Goal: Transaction & Acquisition: Purchase product/service

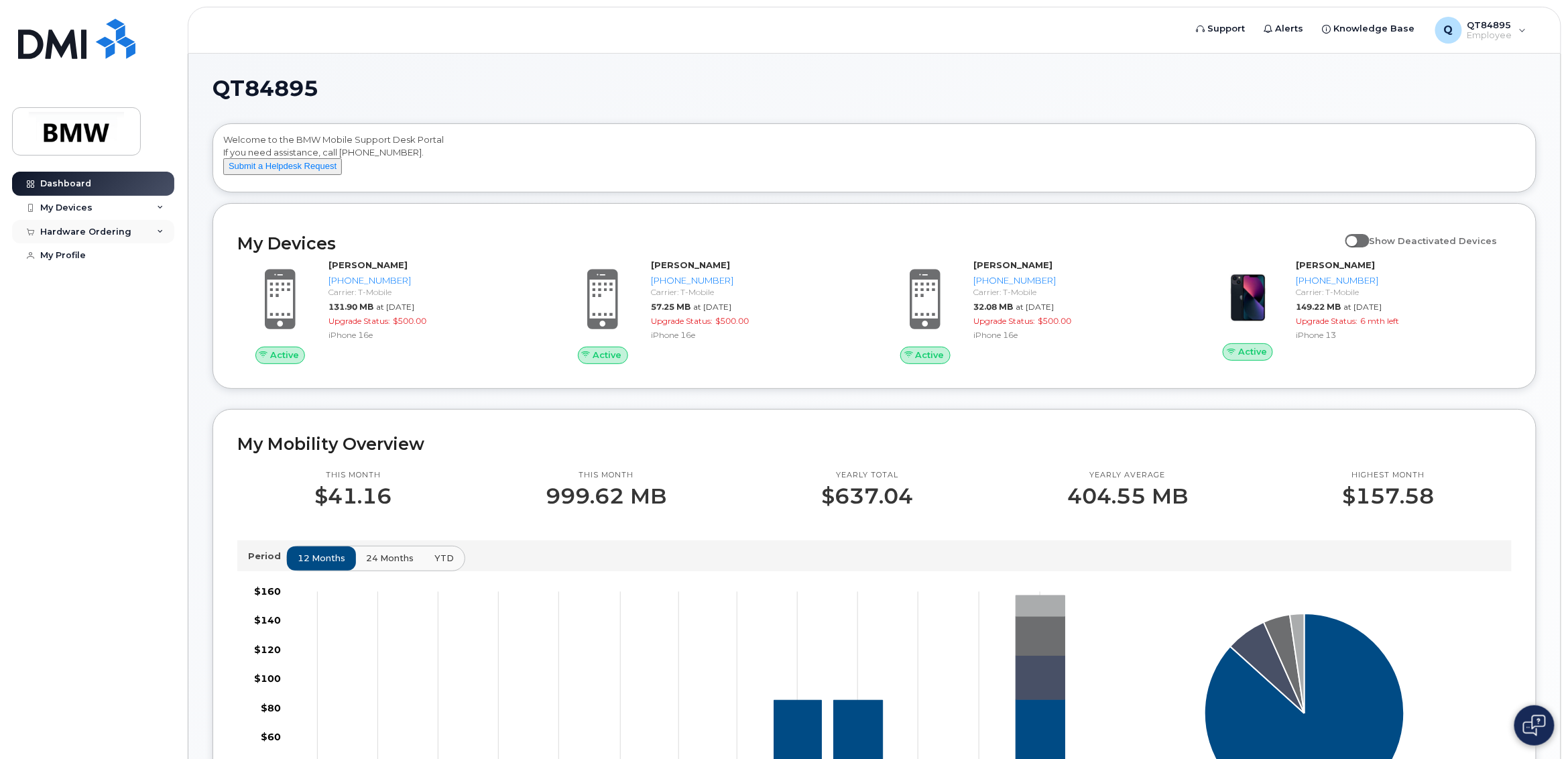
click at [70, 230] on div "Hardware Ordering" at bounding box center [86, 232] width 91 height 11
click at [79, 262] on div "My Orders" at bounding box center [71, 256] width 49 height 12
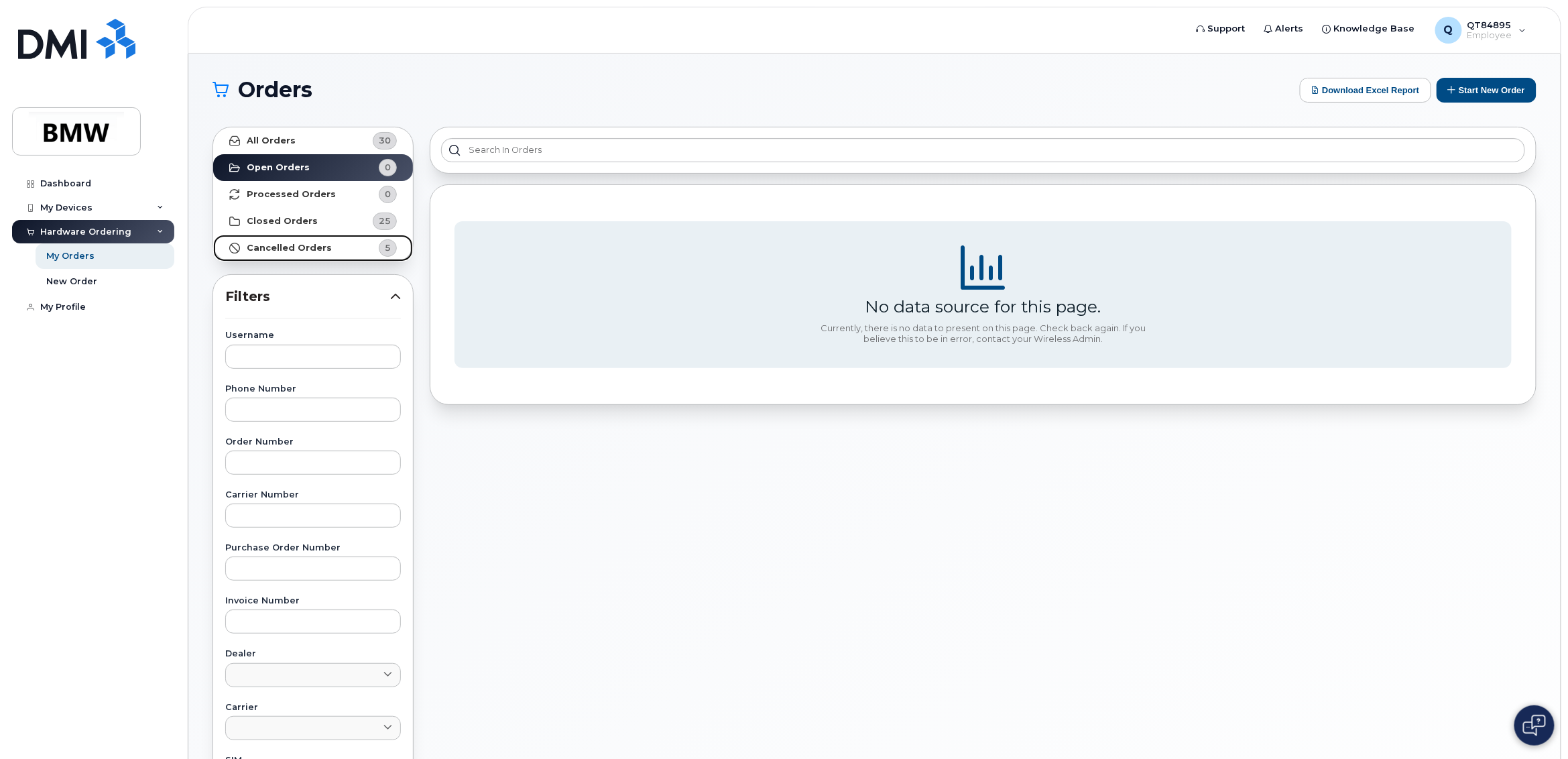
click at [304, 247] on strong "Cancelled Orders" at bounding box center [289, 248] width 85 height 11
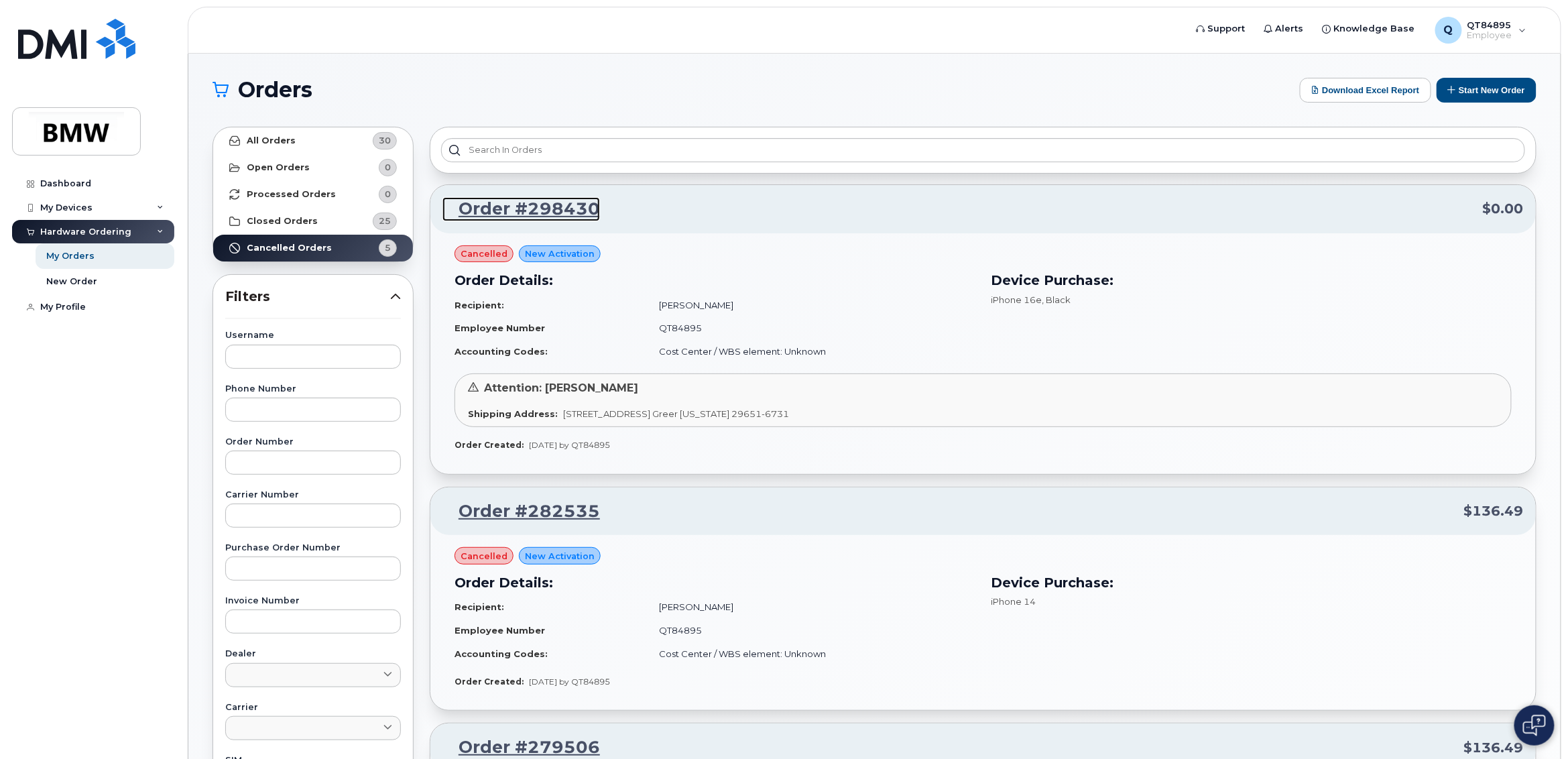
click at [557, 208] on link "Order #298430" at bounding box center [521, 209] width 157 height 24
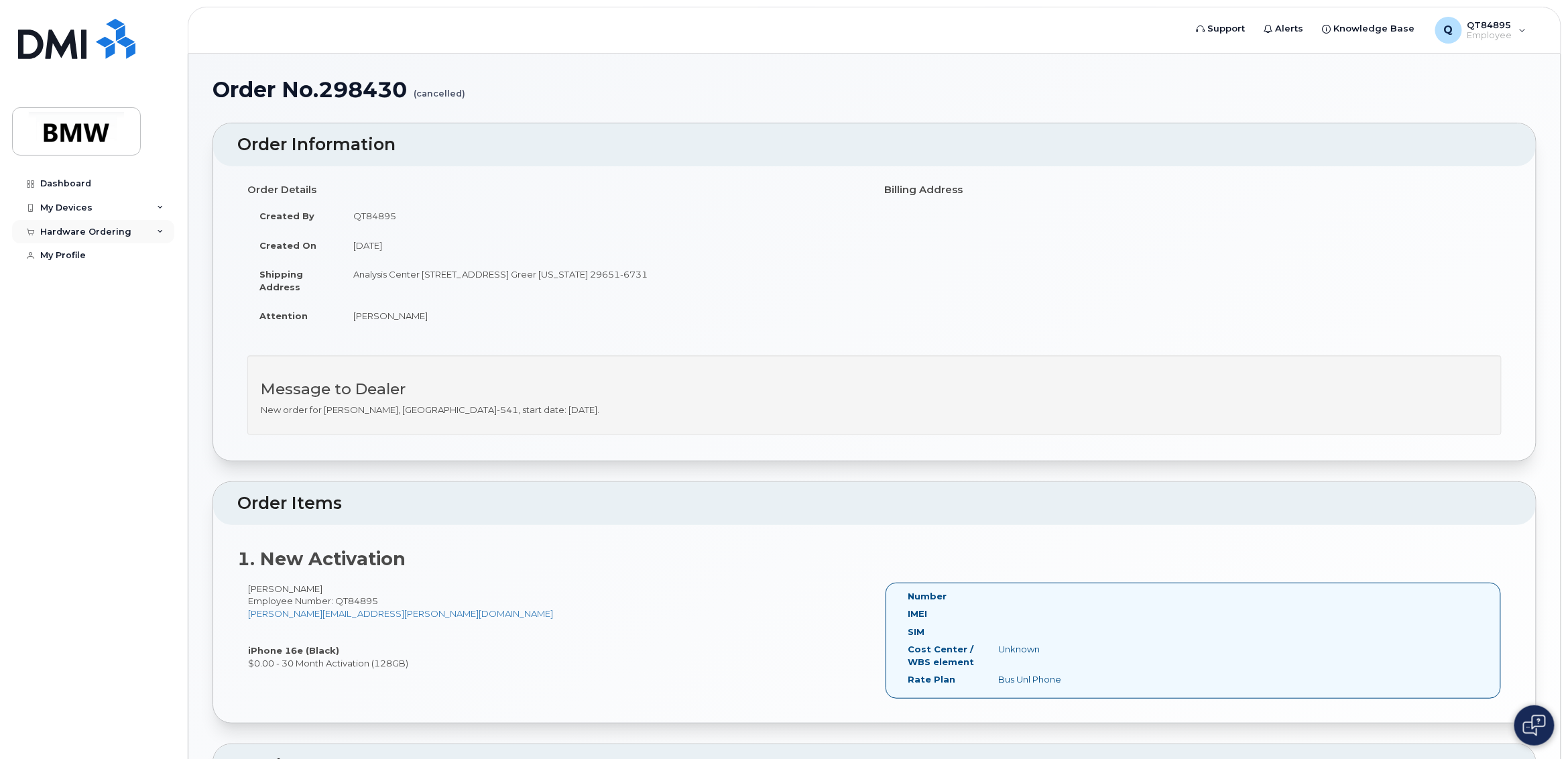
click at [56, 236] on div "Hardware Ordering" at bounding box center [86, 232] width 91 height 11
click at [65, 276] on div "New Order" at bounding box center [71, 281] width 51 height 12
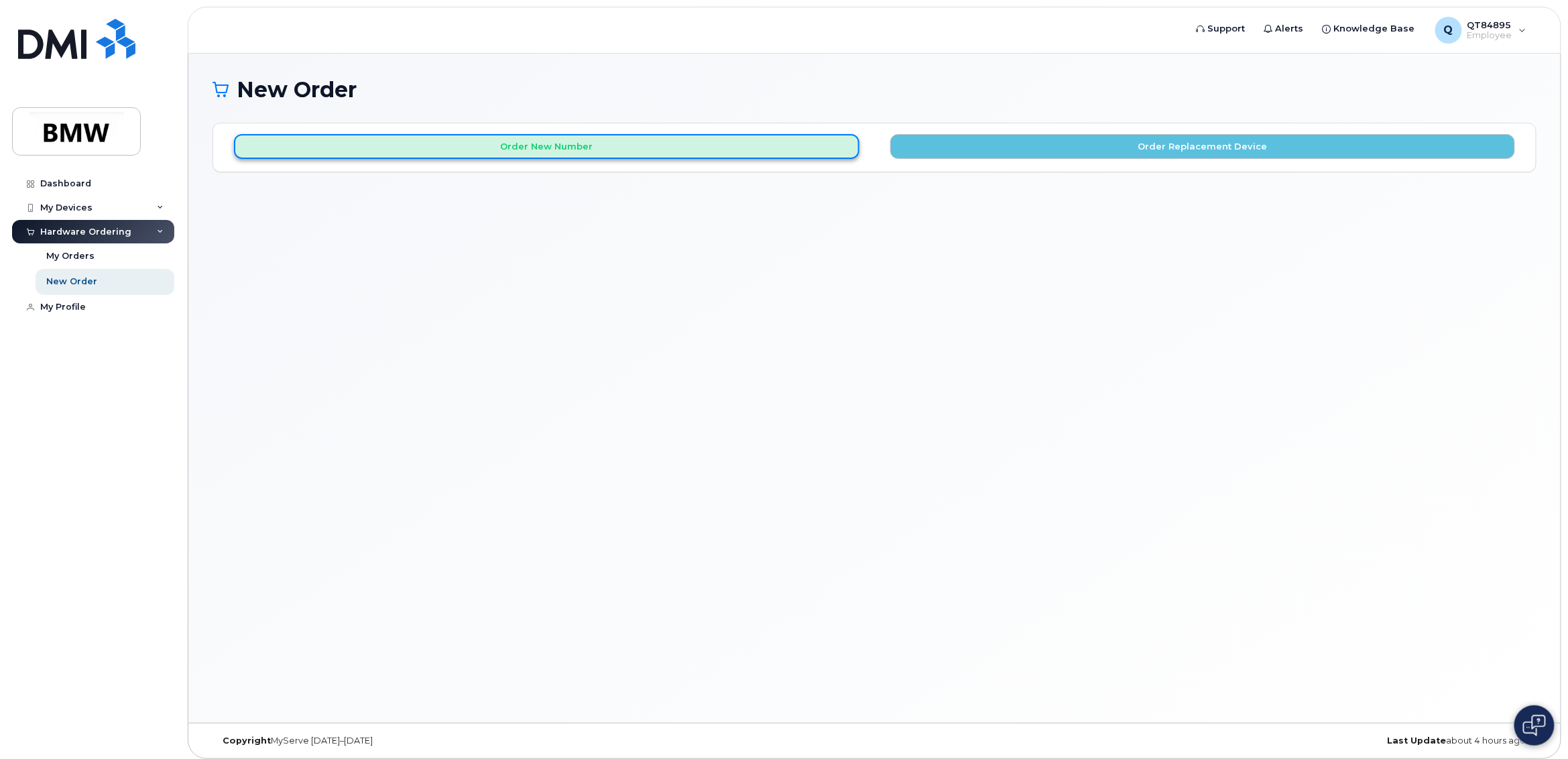
click at [517, 149] on button "Order New Number" at bounding box center [547, 146] width 625 height 25
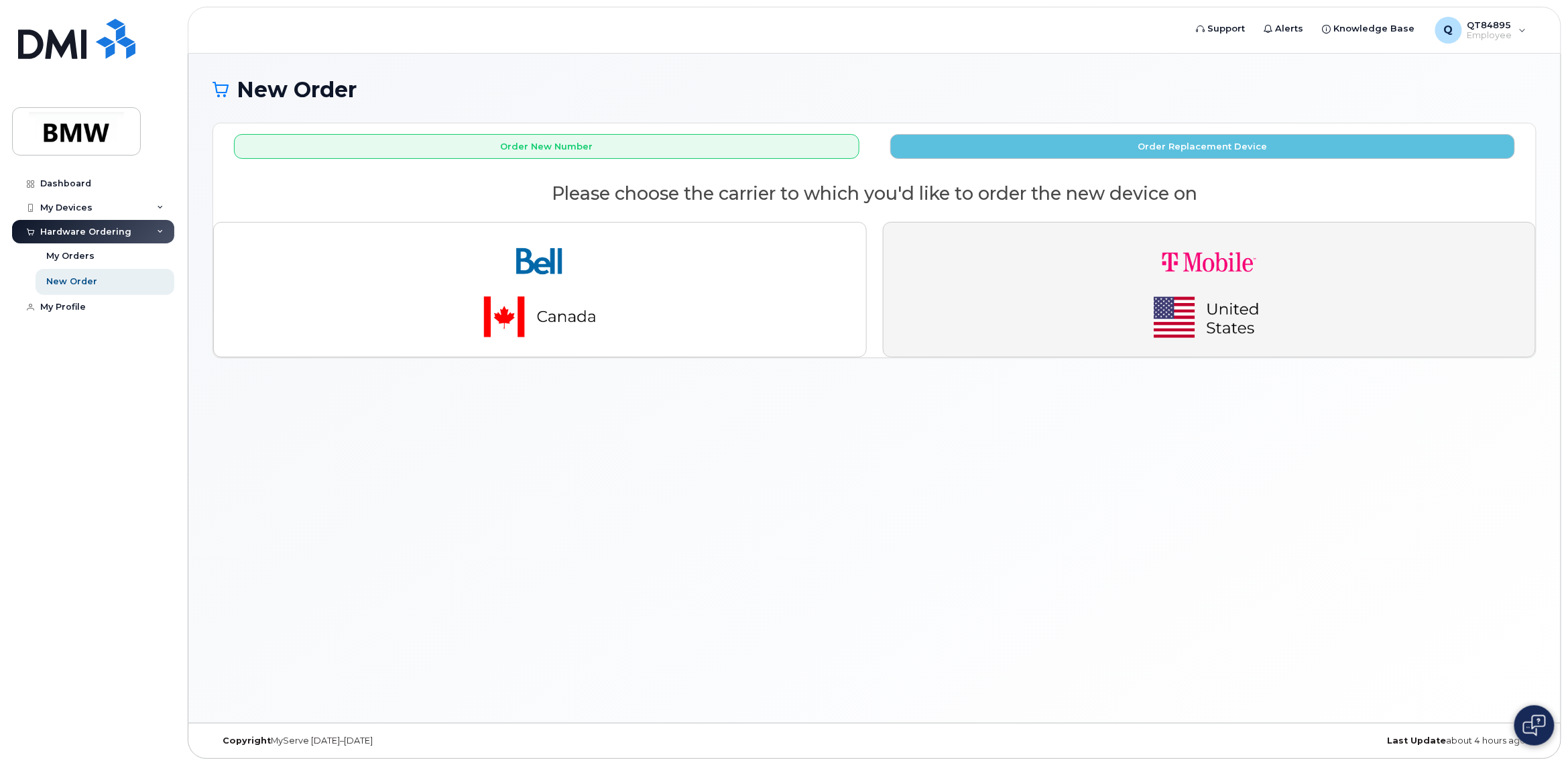
click at [1269, 292] on img "button" at bounding box center [1209, 289] width 188 height 113
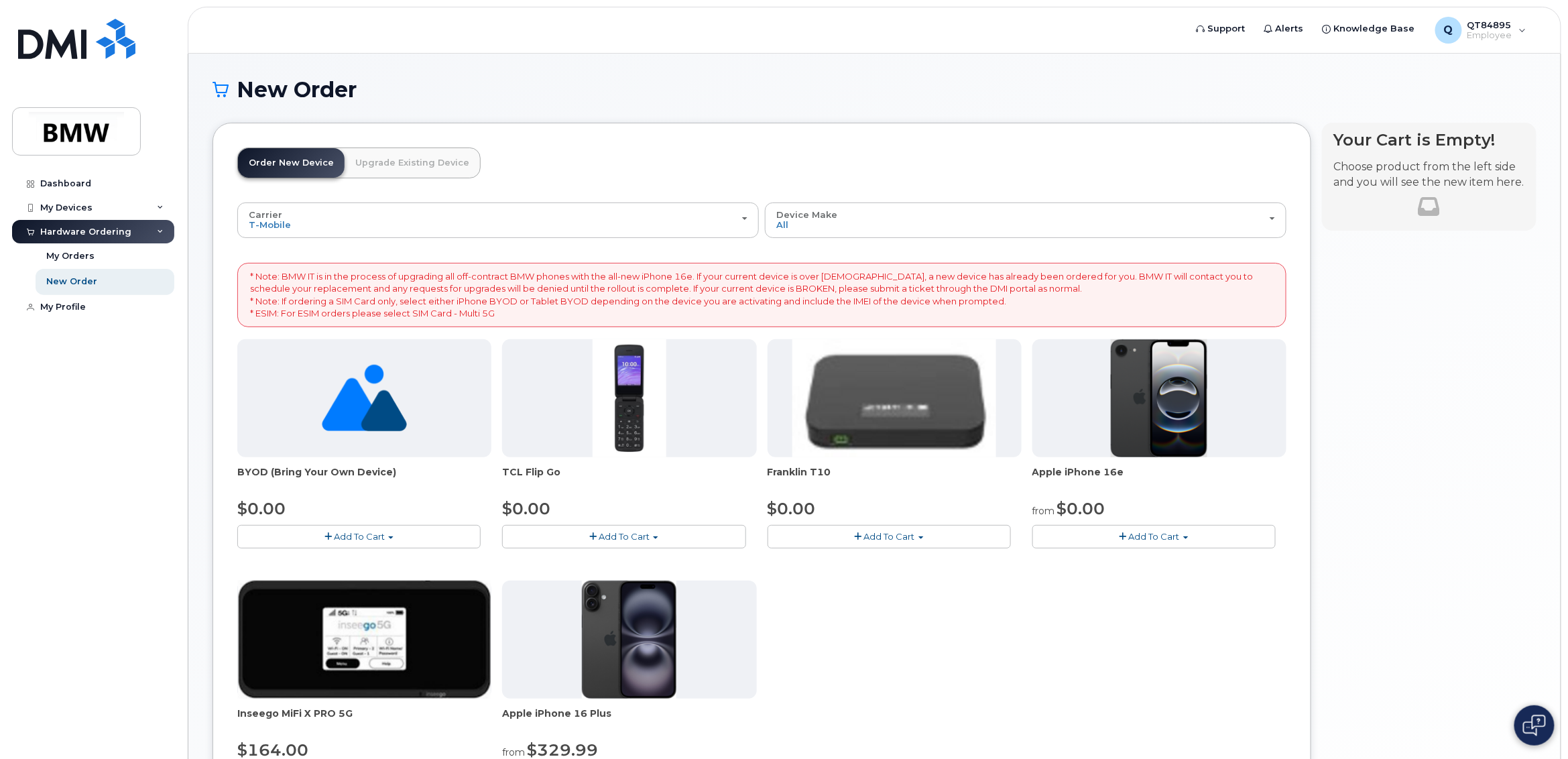
click at [1080, 535] on button "Add To Cart" at bounding box center [1154, 537] width 244 height 24
click at [1088, 561] on link "$0.00 - 30 Month Activation (128GB)" at bounding box center [1132, 562] width 193 height 17
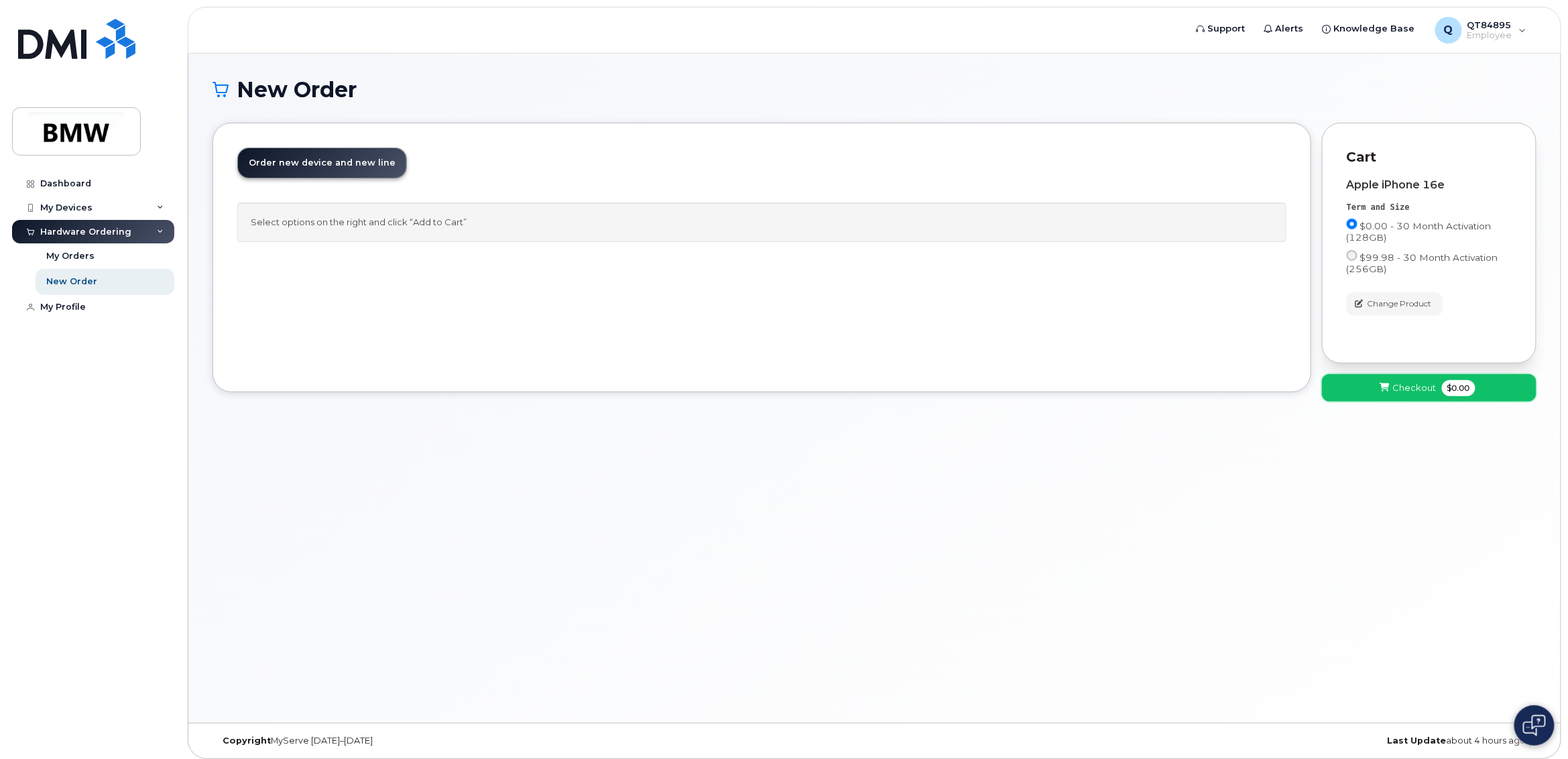
click at [1400, 384] on span "Checkout" at bounding box center [1414, 387] width 43 height 13
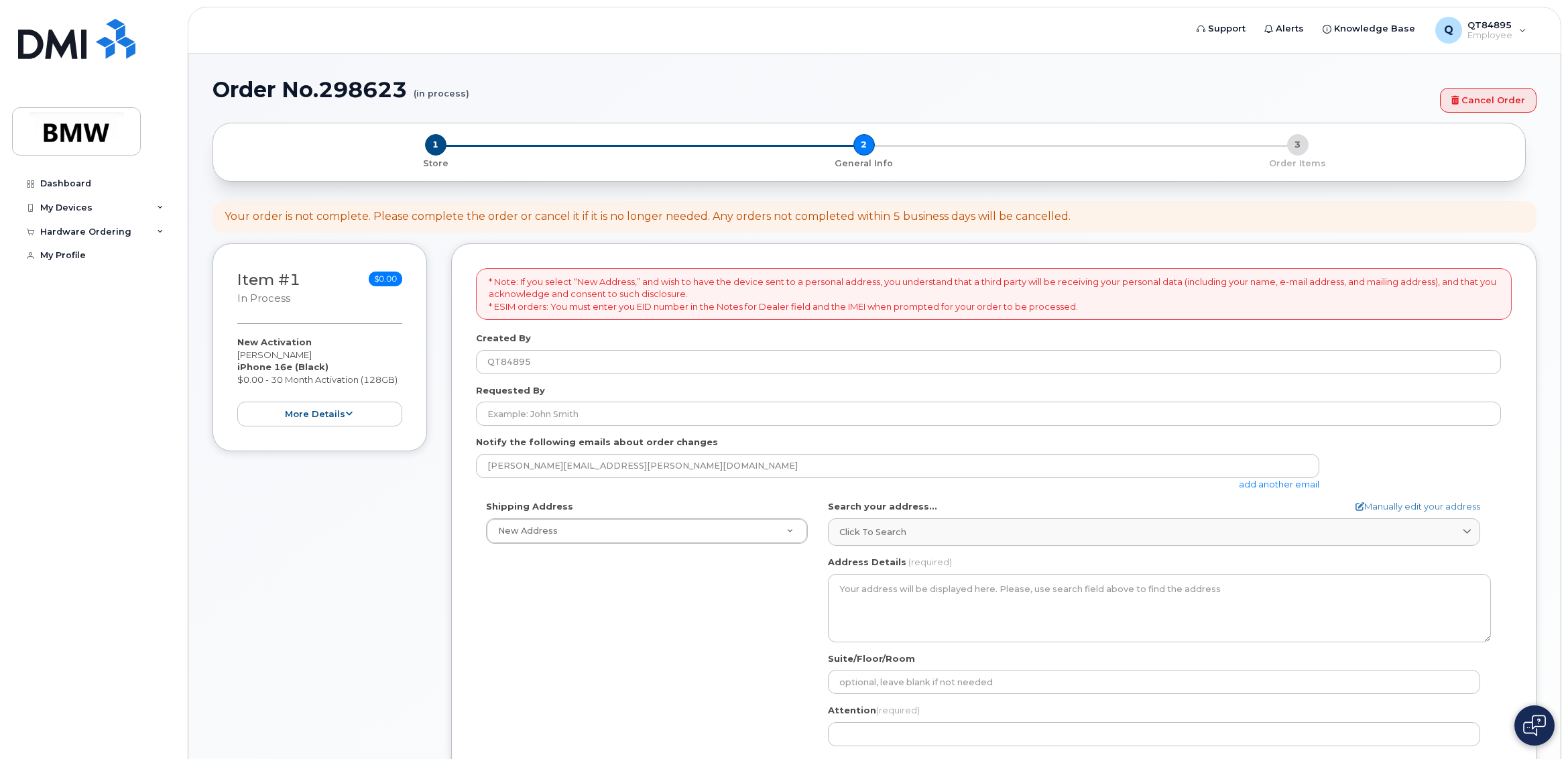
select select
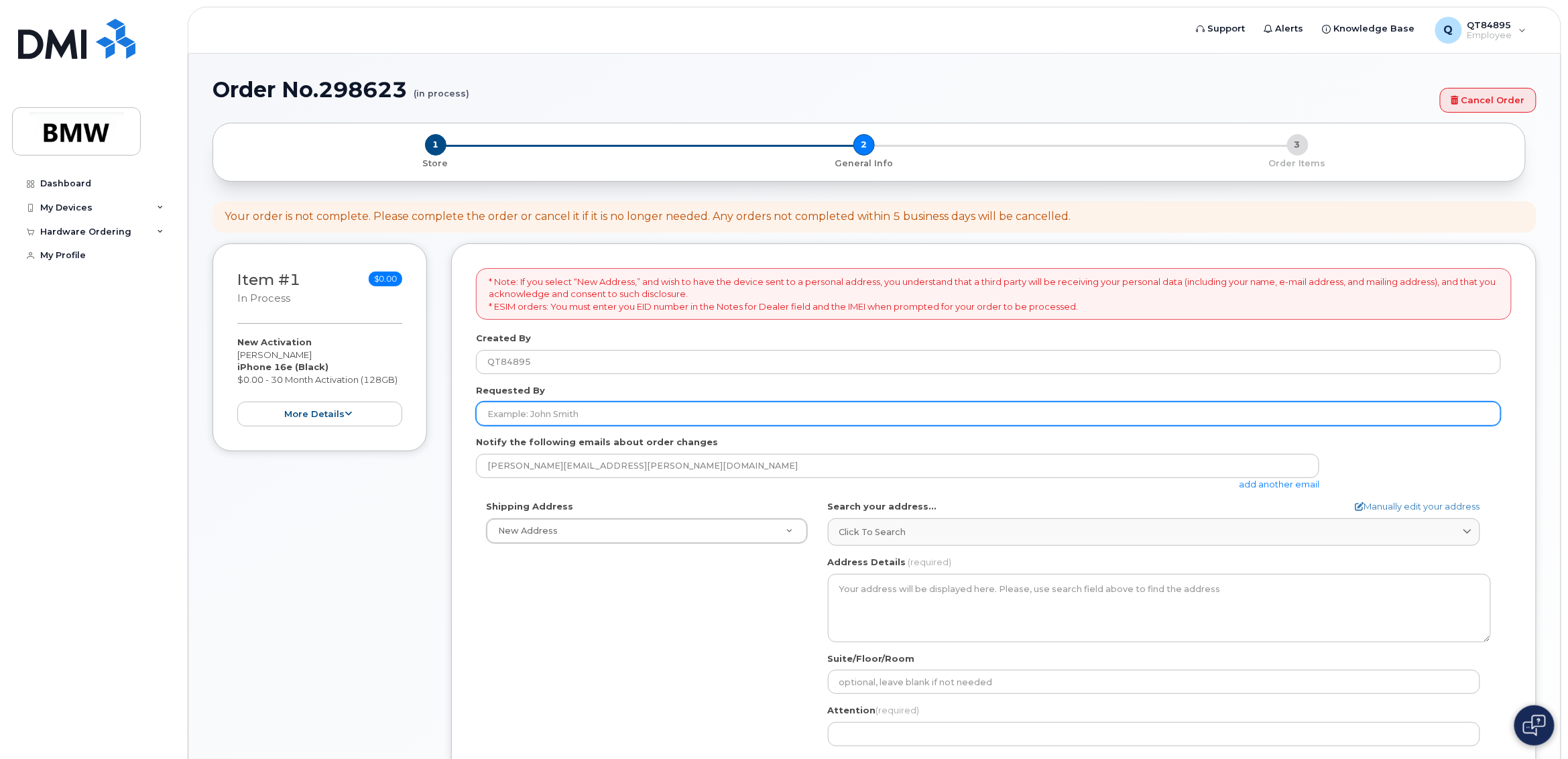
click at [612, 420] on input "Requested By" at bounding box center [988, 414] width 1025 height 24
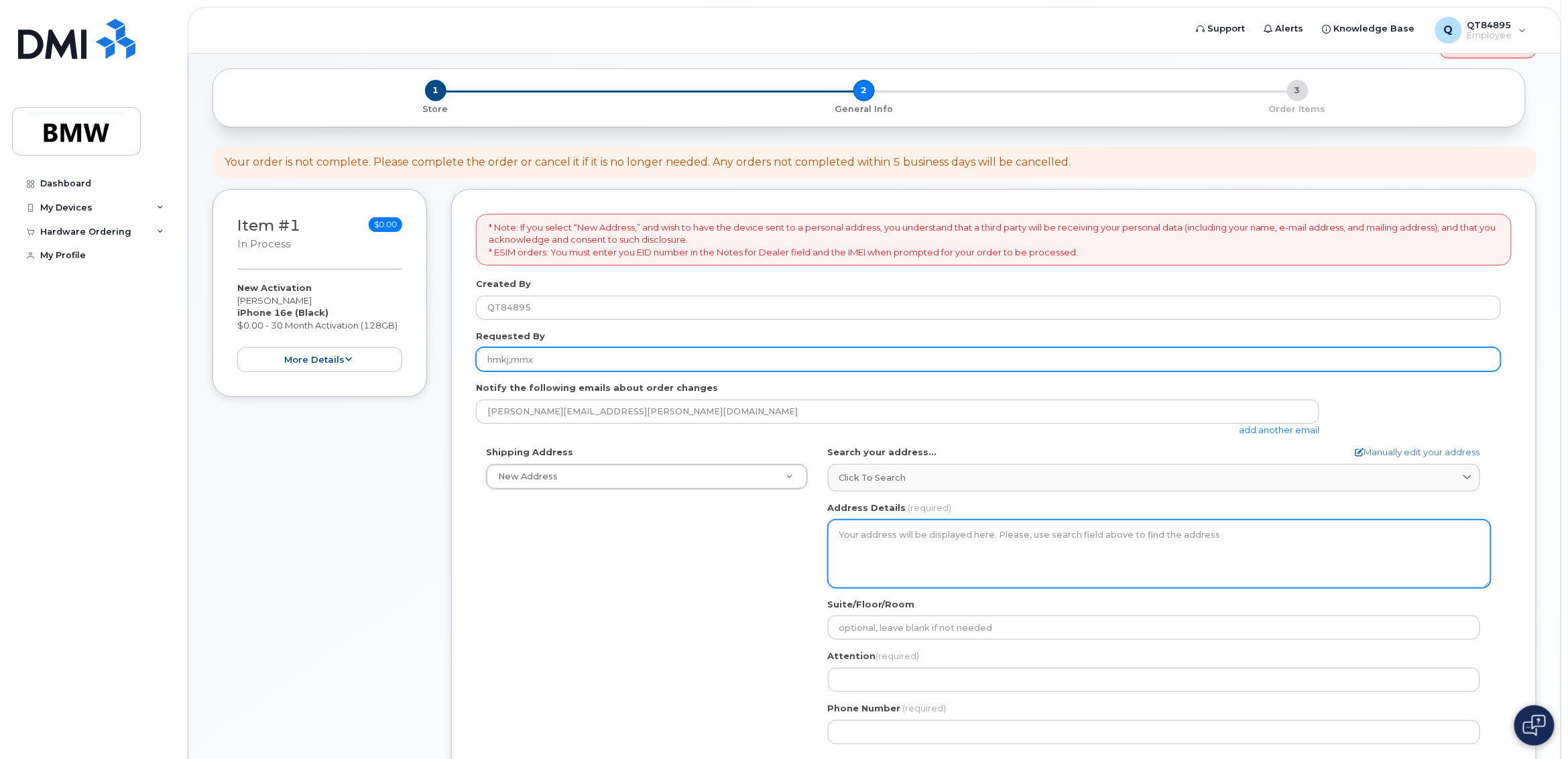
scroll to position [100, 0]
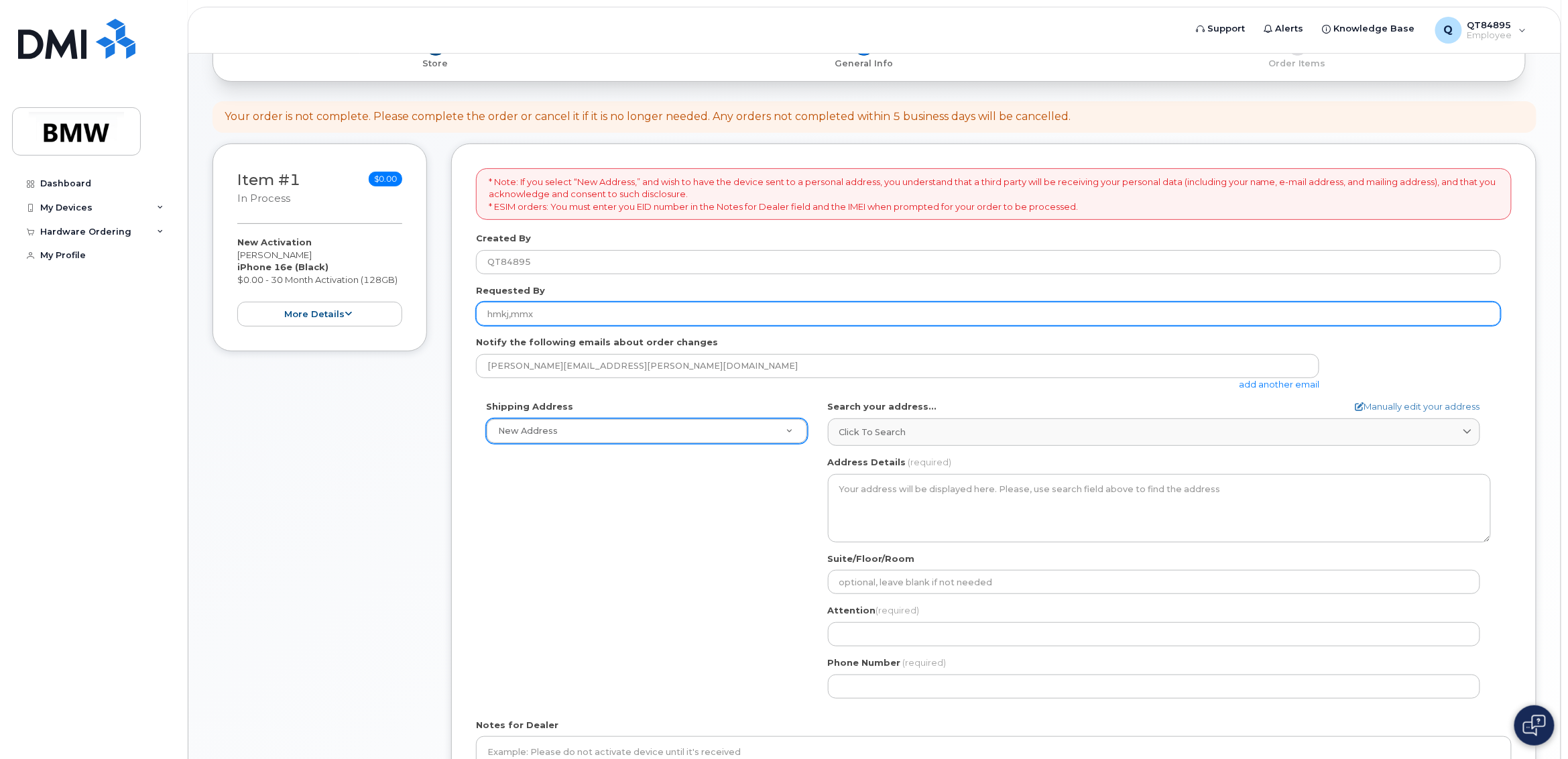
type input "hmkj,mmx"
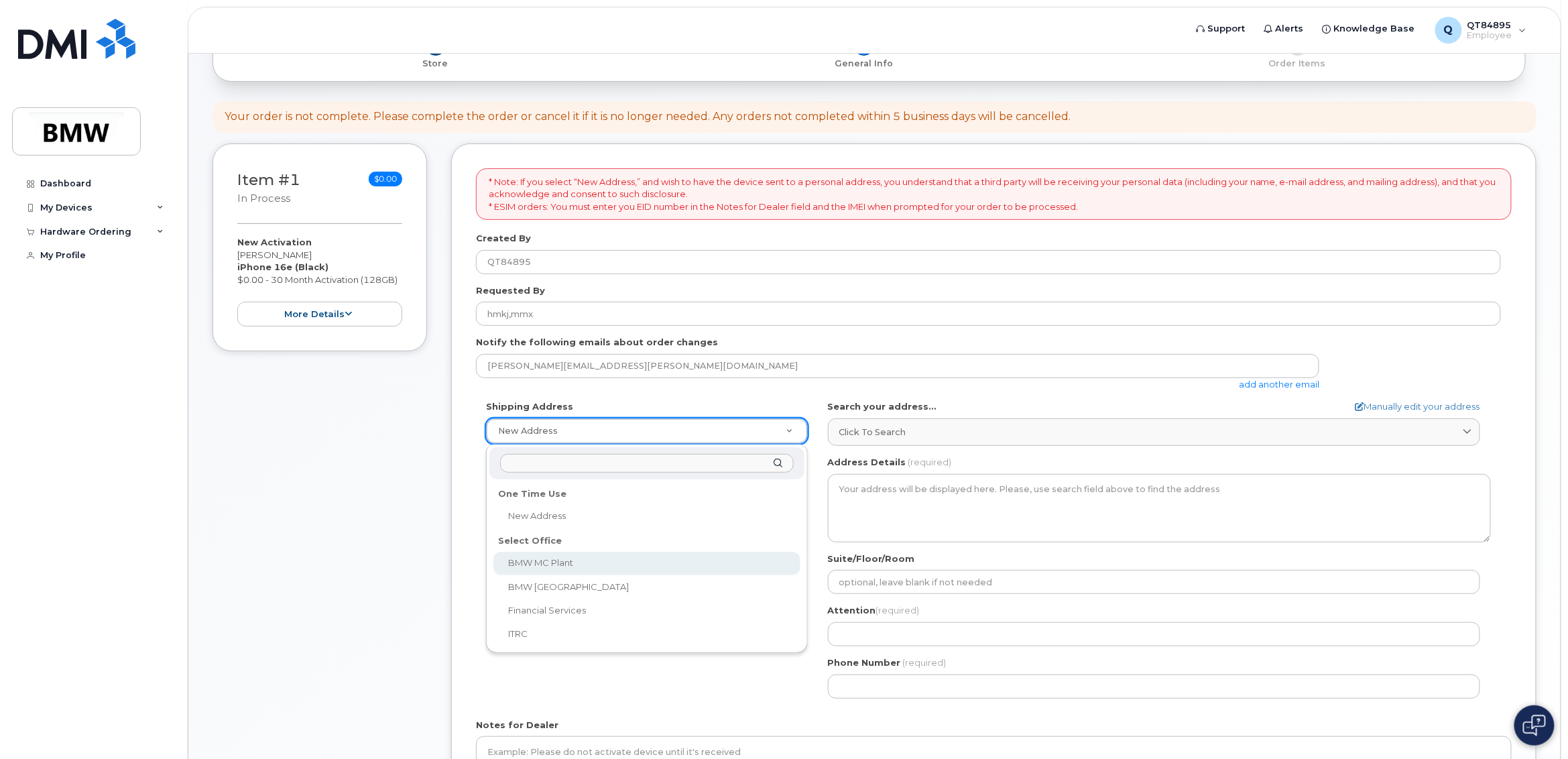
select select
type textarea "1400 Highway 101 S GREER SC 29651-6731 UNITED STATES Greer South Carolina 29651…"
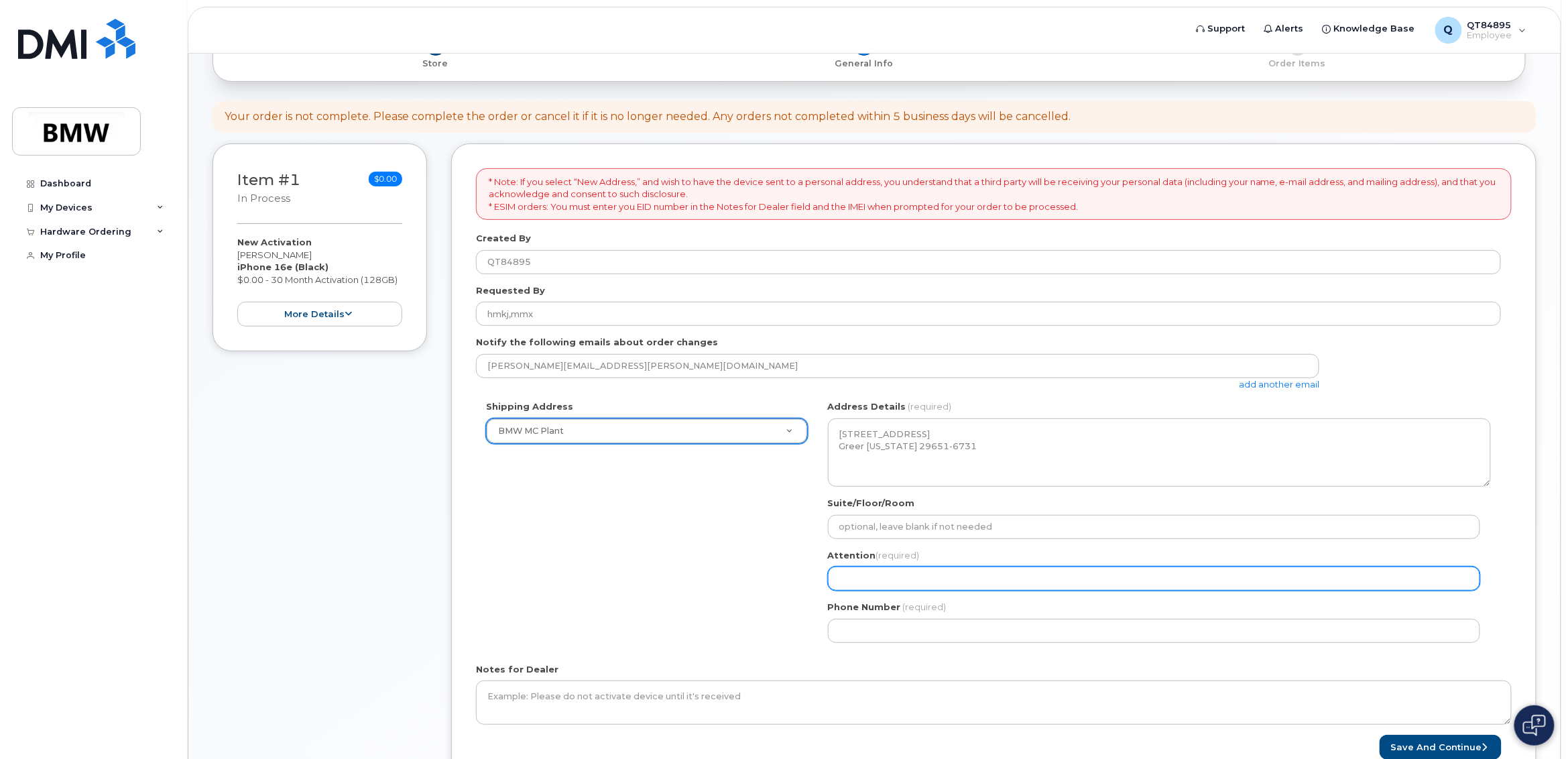
click at [893, 587] on input "Attention (required)" at bounding box center [1154, 579] width 652 height 24
select select
type input "h"
select select
type input "hm"
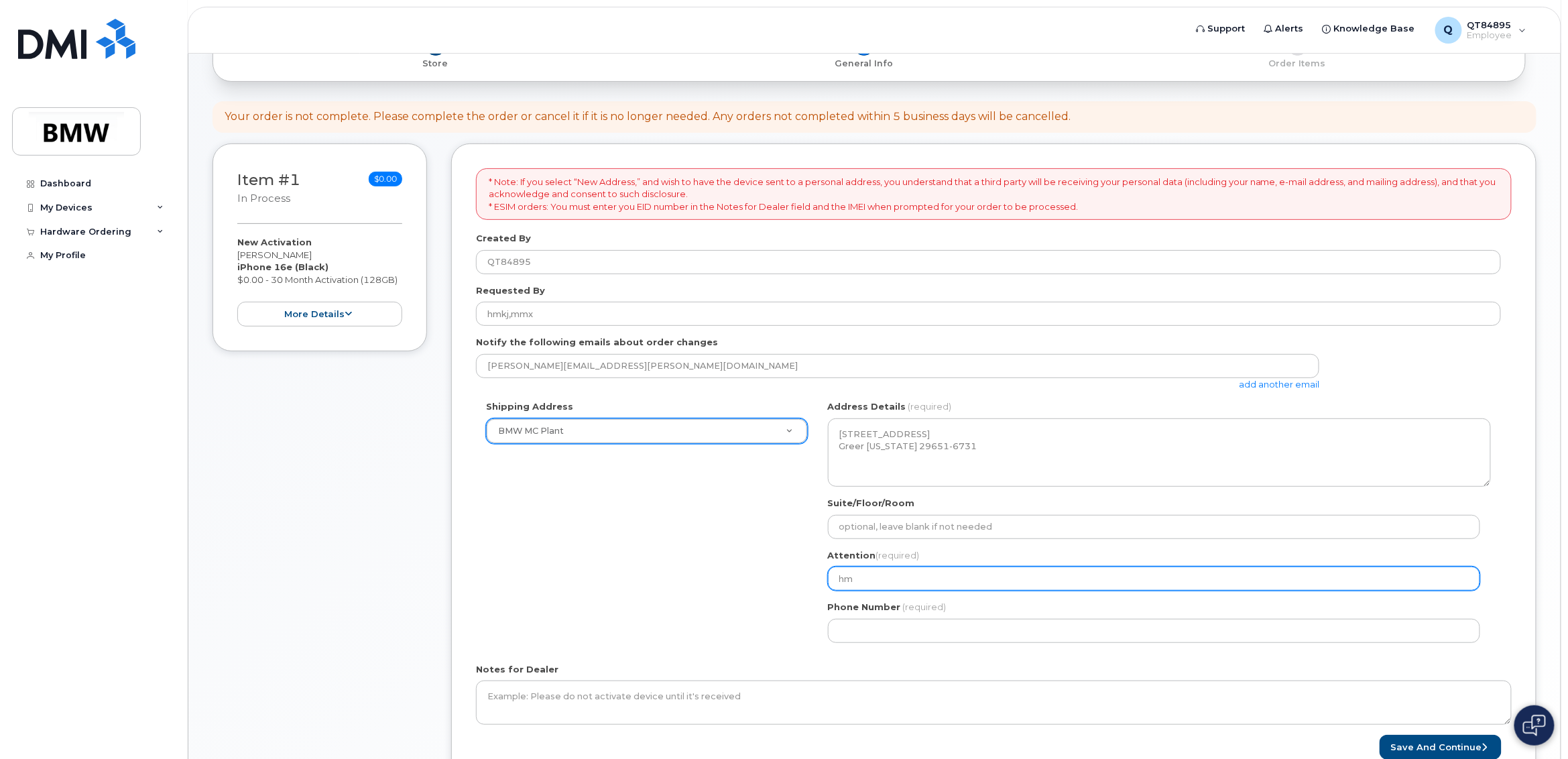
select select
type input "hmg"
select select
type input "hmg m"
select select
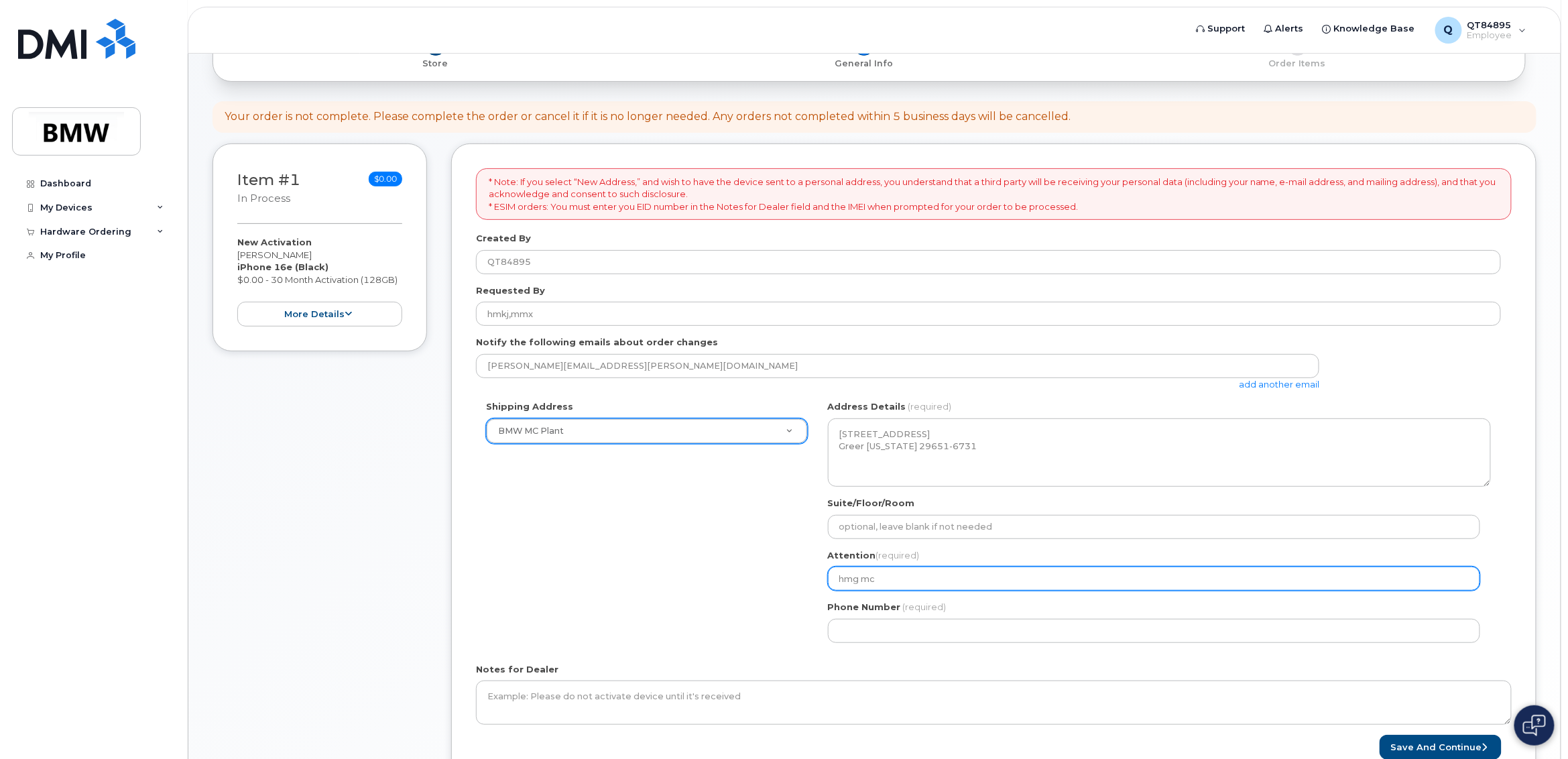
type input "hmg mc"
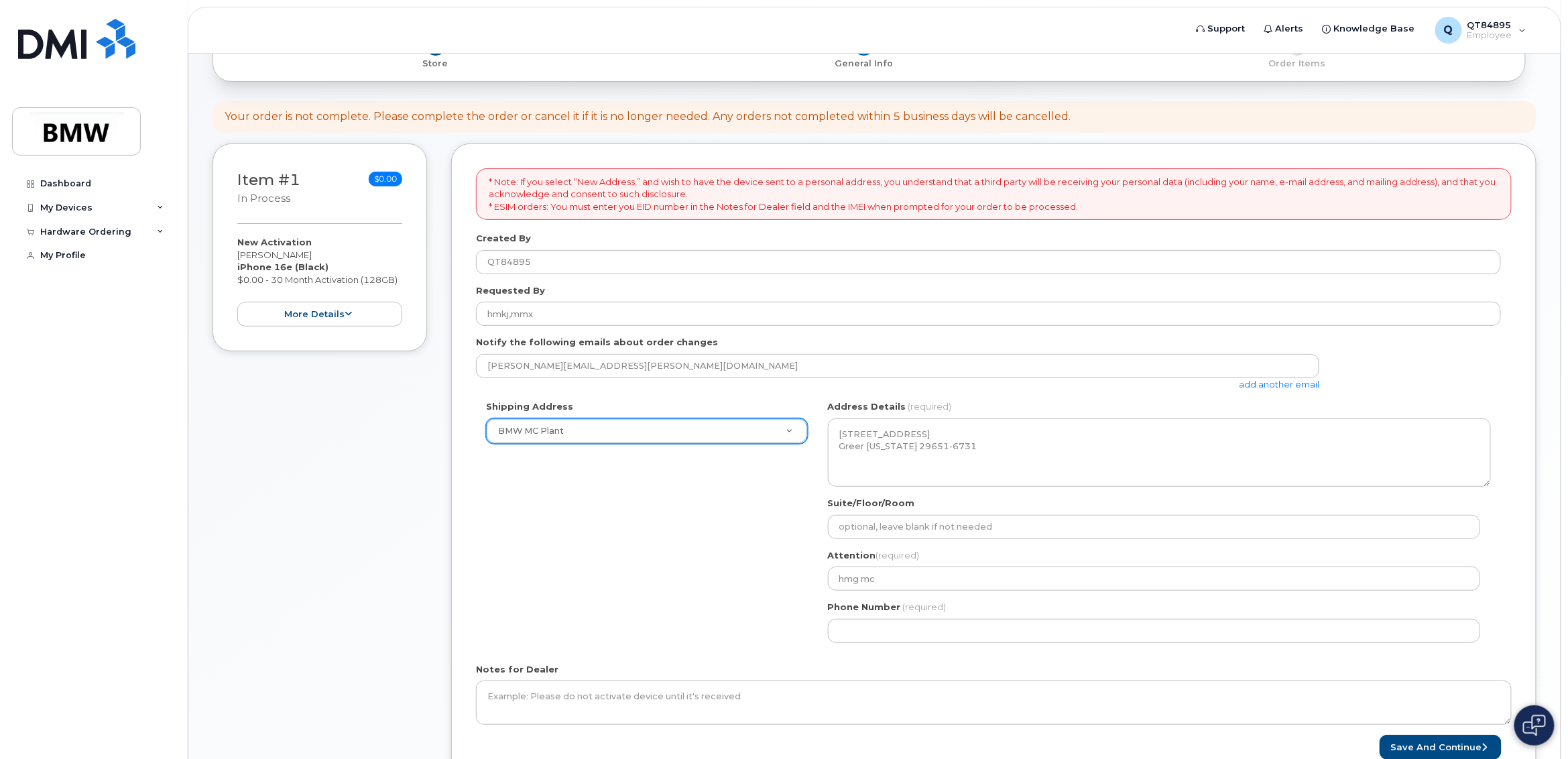
click at [884, 619] on div "Phone Number (required)" at bounding box center [1159, 621] width 663 height 42
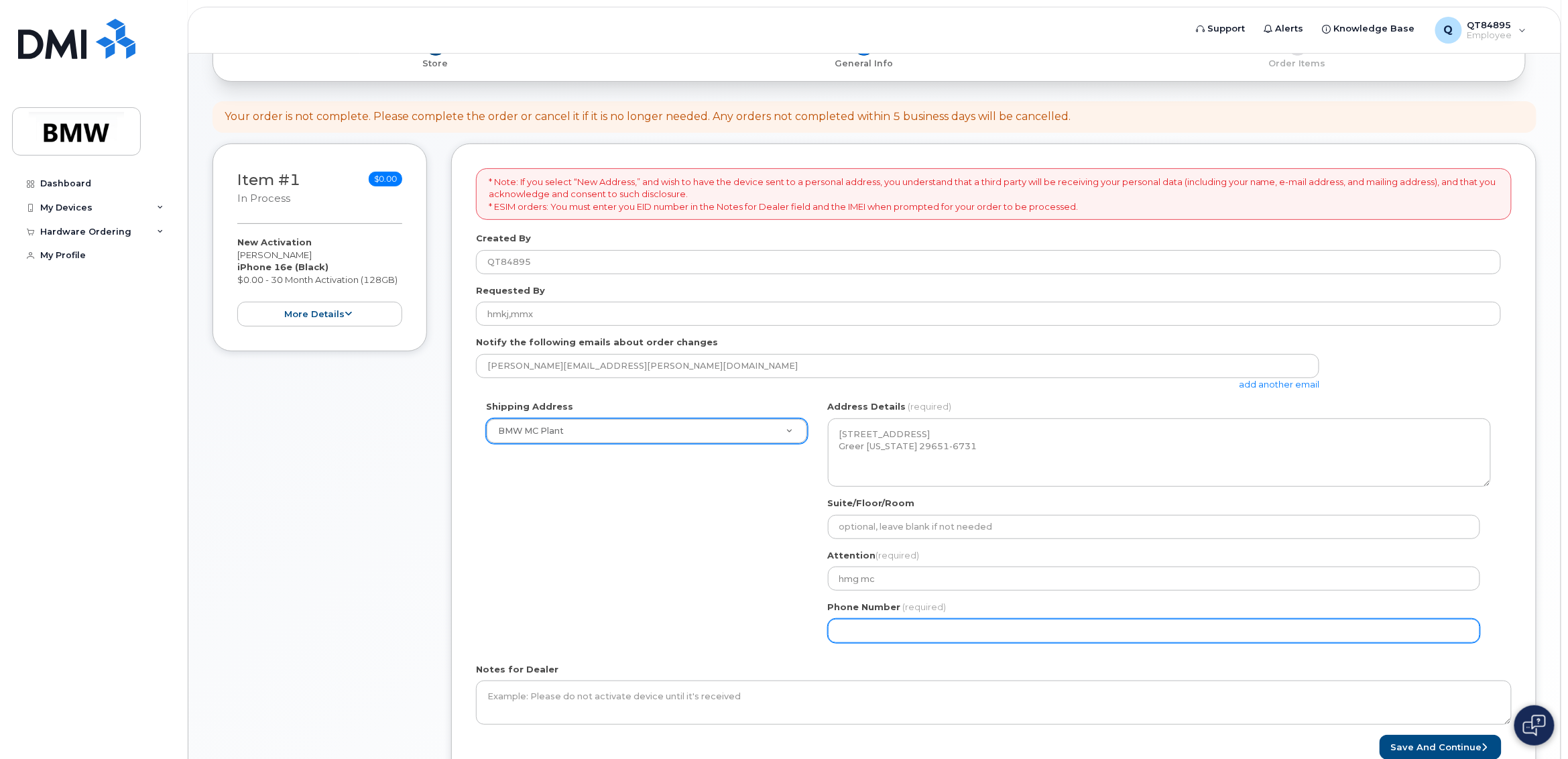
click at [881, 632] on input "Phone Number" at bounding box center [1154, 631] width 652 height 24
select select
type input "864"
type input "864905697"
select select
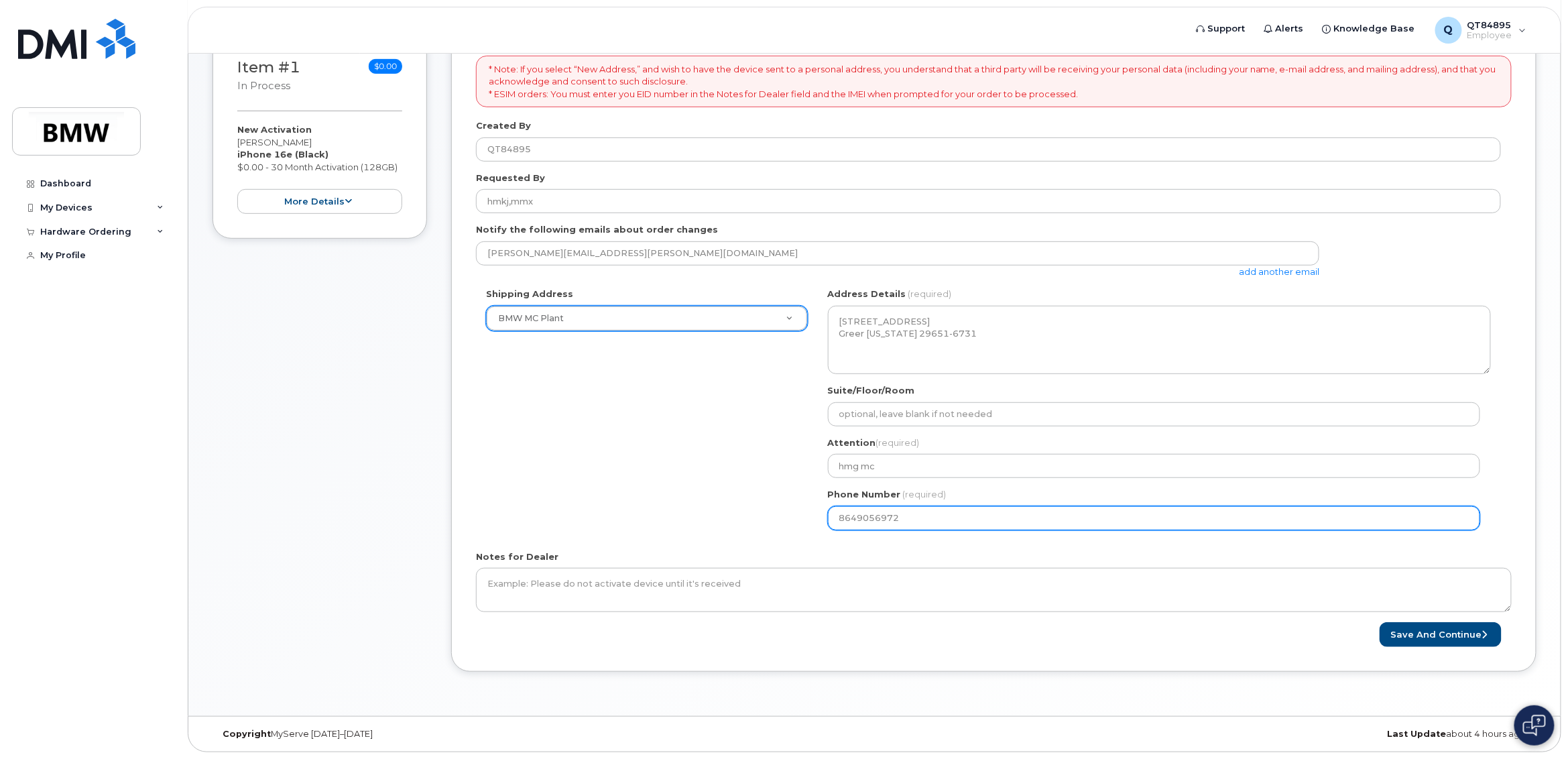
scroll to position [214, 0]
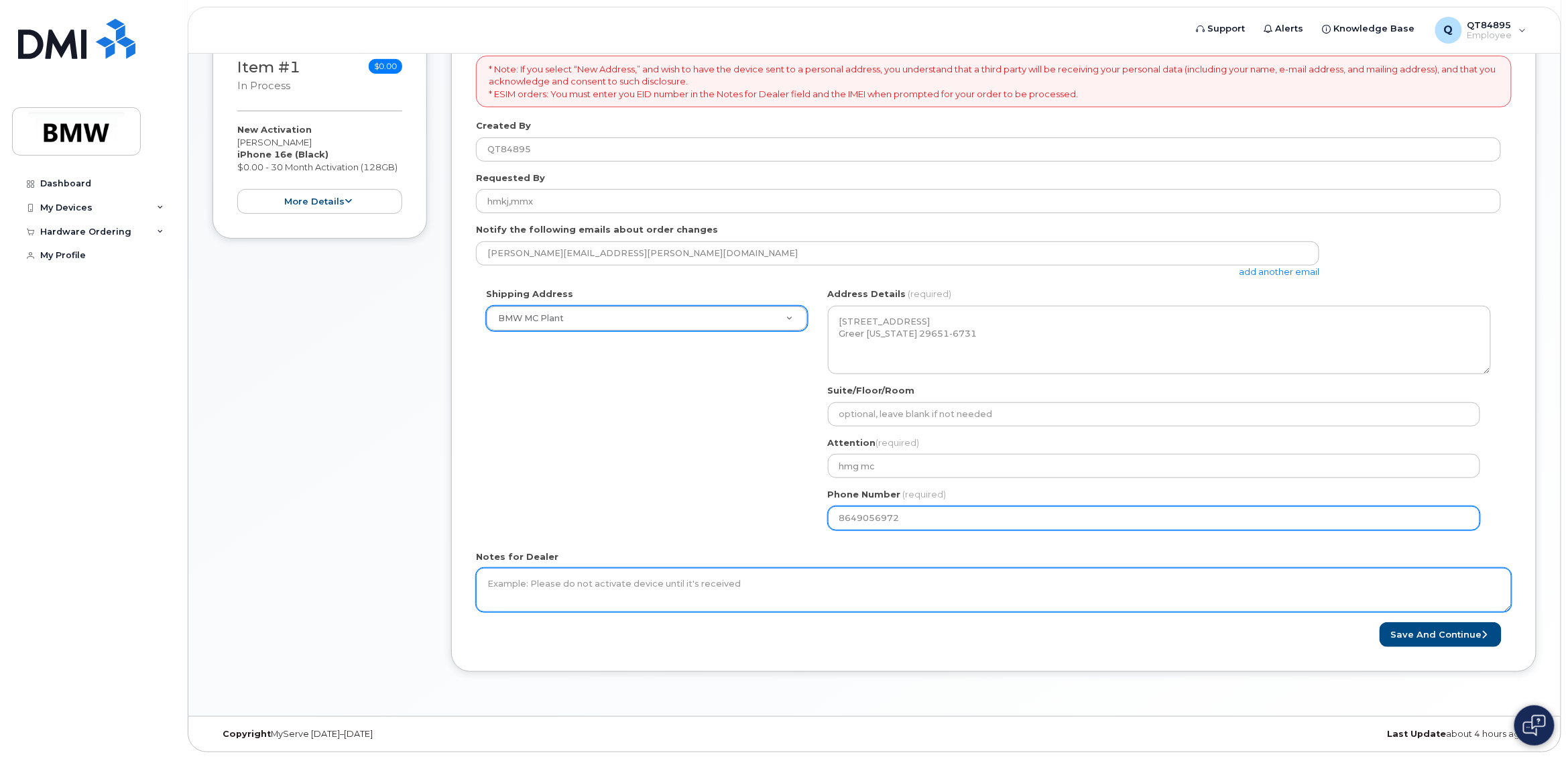
type input "8649056972"
click at [749, 584] on textarea "Notes for Dealer" at bounding box center [993, 590] width 1035 height 44
type textarea "hgmgc,g,"
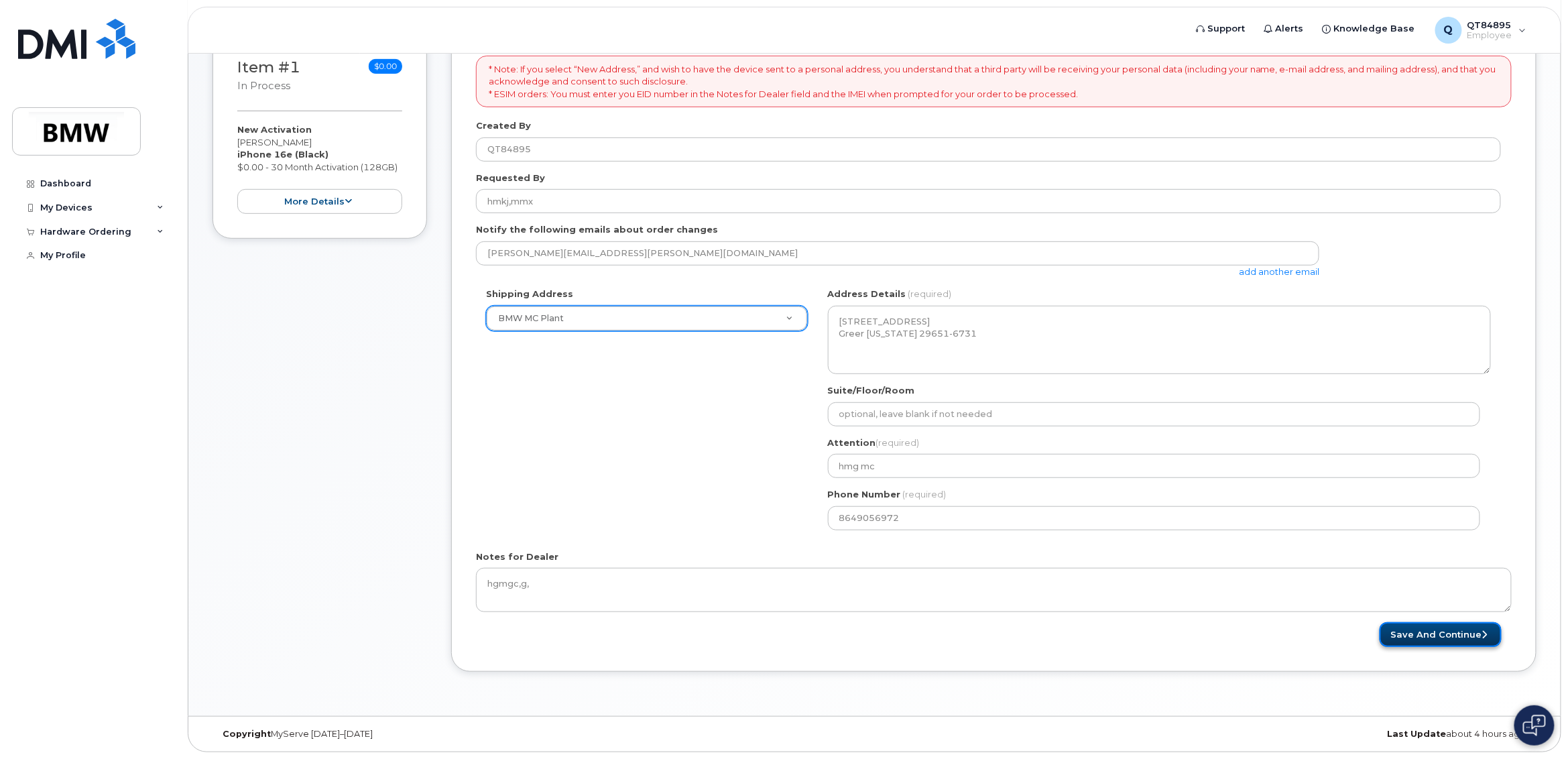
click at [1452, 632] on button "Save and Continue" at bounding box center [1441, 635] width 122 height 25
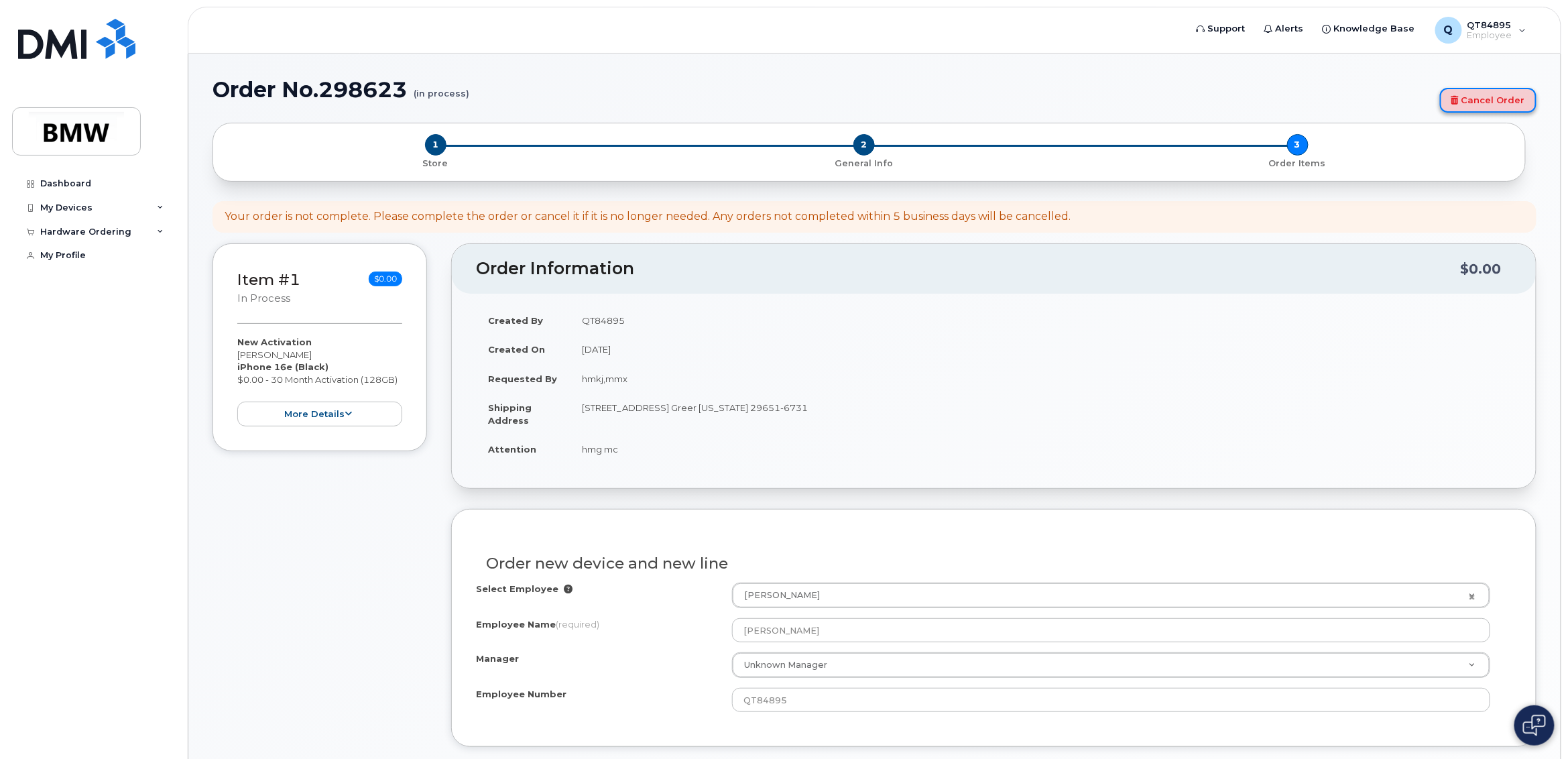
click at [1494, 99] on link "Cancel Order" at bounding box center [1488, 100] width 96 height 25
